Goal: Information Seeking & Learning: Learn about a topic

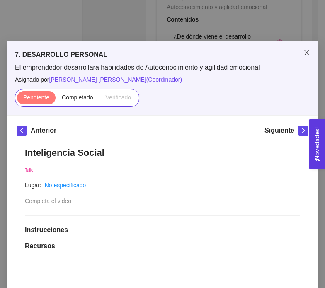
click at [304, 53] on icon "close" at bounding box center [306, 52] width 5 height 5
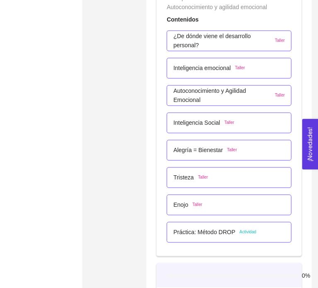
click at [202, 149] on p "Alegría = Bienestar" at bounding box center [197, 150] width 49 height 9
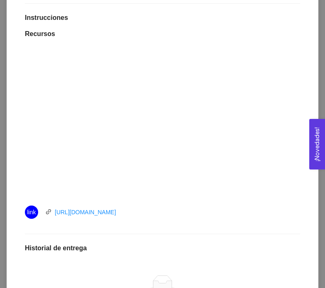
scroll to position [210, 0]
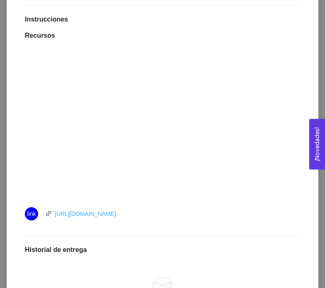
click at [84, 215] on link "https://youtu.be/_h28haCLA7I" at bounding box center [85, 213] width 61 height 7
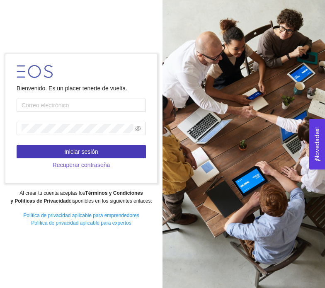
type input "[PERSON_NAME][EMAIL_ADDRESS][DOMAIN_NAME]"
click at [81, 155] on span "Iniciar sesión" at bounding box center [81, 151] width 34 height 9
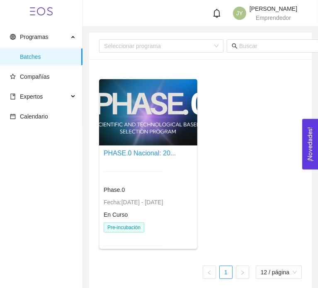
scroll to position [7, 0]
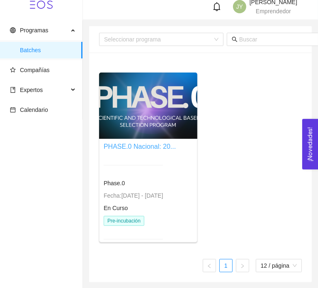
click at [147, 149] on link "PHASE.0 Nacional: 20..." at bounding box center [140, 146] width 72 height 7
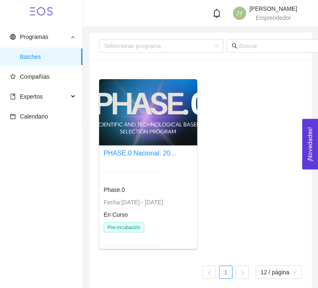
click at [36, 52] on span "Batches" at bounding box center [48, 56] width 56 height 17
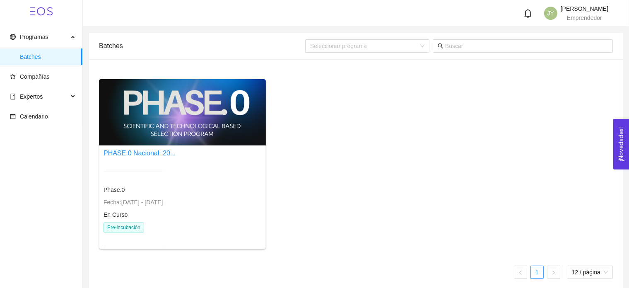
scroll to position [7, 0]
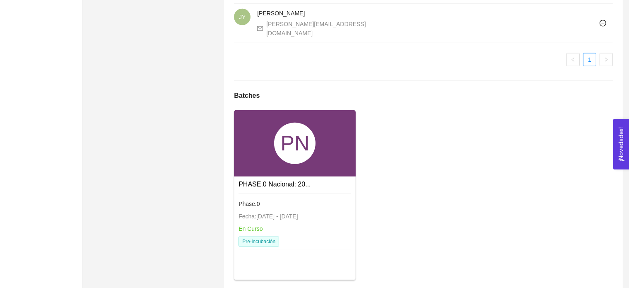
scroll to position [644, 0]
click at [300, 142] on div "PN" at bounding box center [294, 142] width 41 height 41
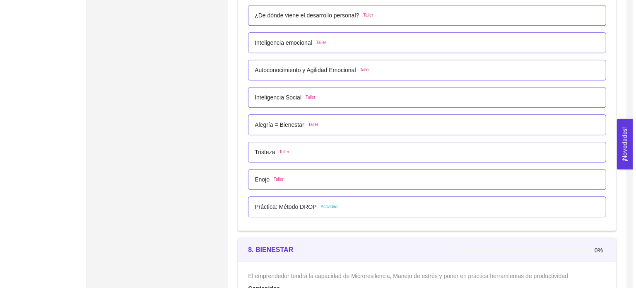
scroll to position [2305, 0]
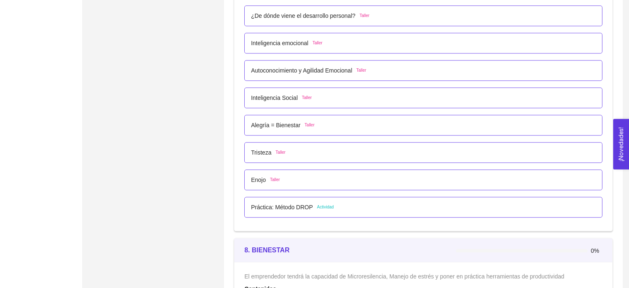
click at [287, 122] on p "Alegría = Bienestar" at bounding box center [275, 125] width 49 height 9
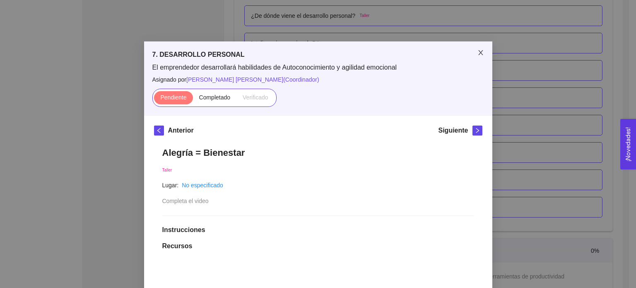
click at [479, 54] on icon "close" at bounding box center [481, 52] width 5 height 5
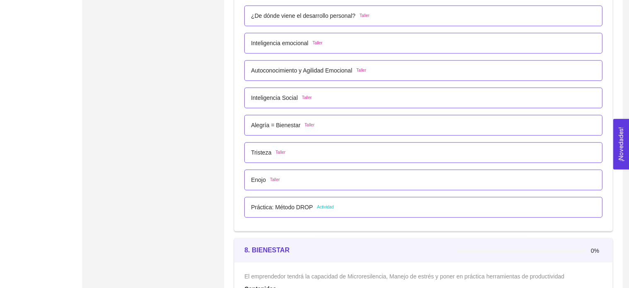
click at [285, 121] on p "Alegría = Bienestar" at bounding box center [275, 125] width 49 height 9
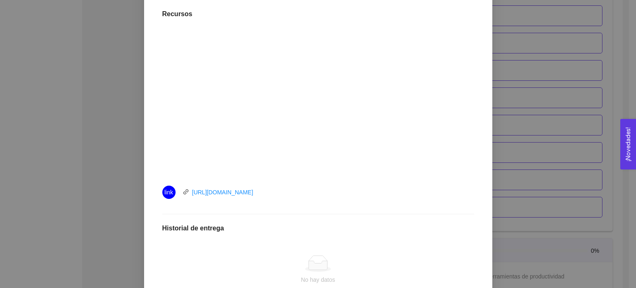
scroll to position [232, 0]
click at [246, 189] on link "[URL][DOMAIN_NAME]" at bounding box center [222, 192] width 61 height 7
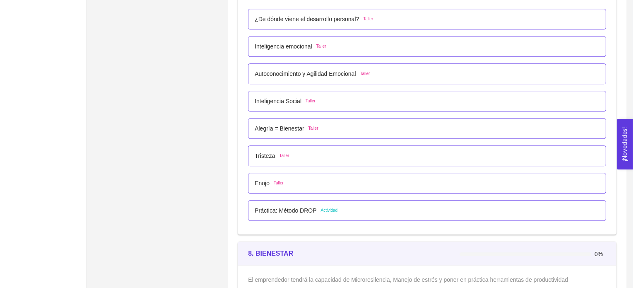
scroll to position [2287, 0]
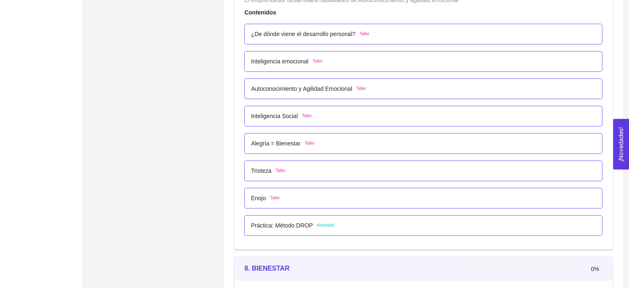
click at [285, 142] on p "Alegría = Bienestar" at bounding box center [275, 143] width 49 height 9
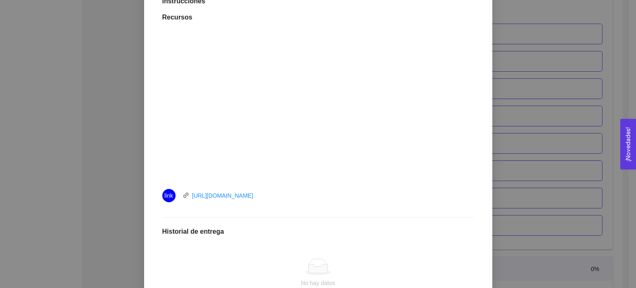
scroll to position [230, 0]
click at [218, 193] on link "[URL][DOMAIN_NAME]" at bounding box center [222, 194] width 61 height 7
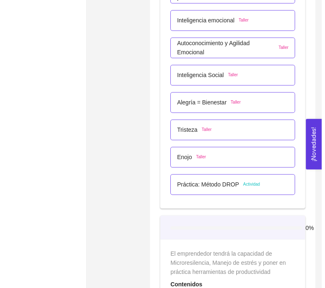
scroll to position [2410, 0]
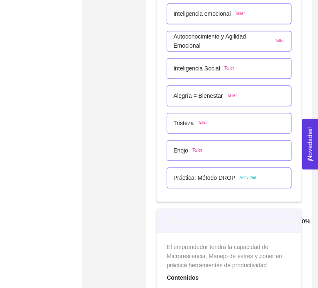
click at [212, 174] on p "Práctica: Método DROP" at bounding box center [204, 177] width 62 height 9
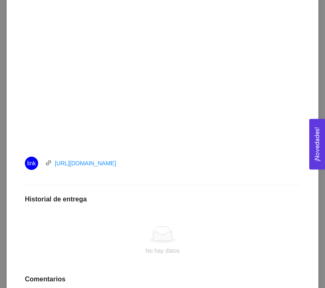
scroll to position [275, 0]
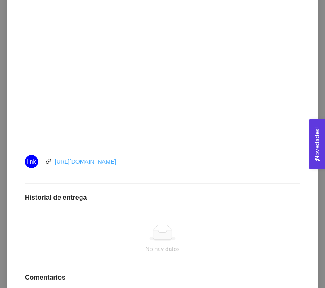
click at [106, 159] on link "[URL][DOMAIN_NAME]" at bounding box center [85, 161] width 61 height 7
